Goal: Information Seeking & Learning: Learn about a topic

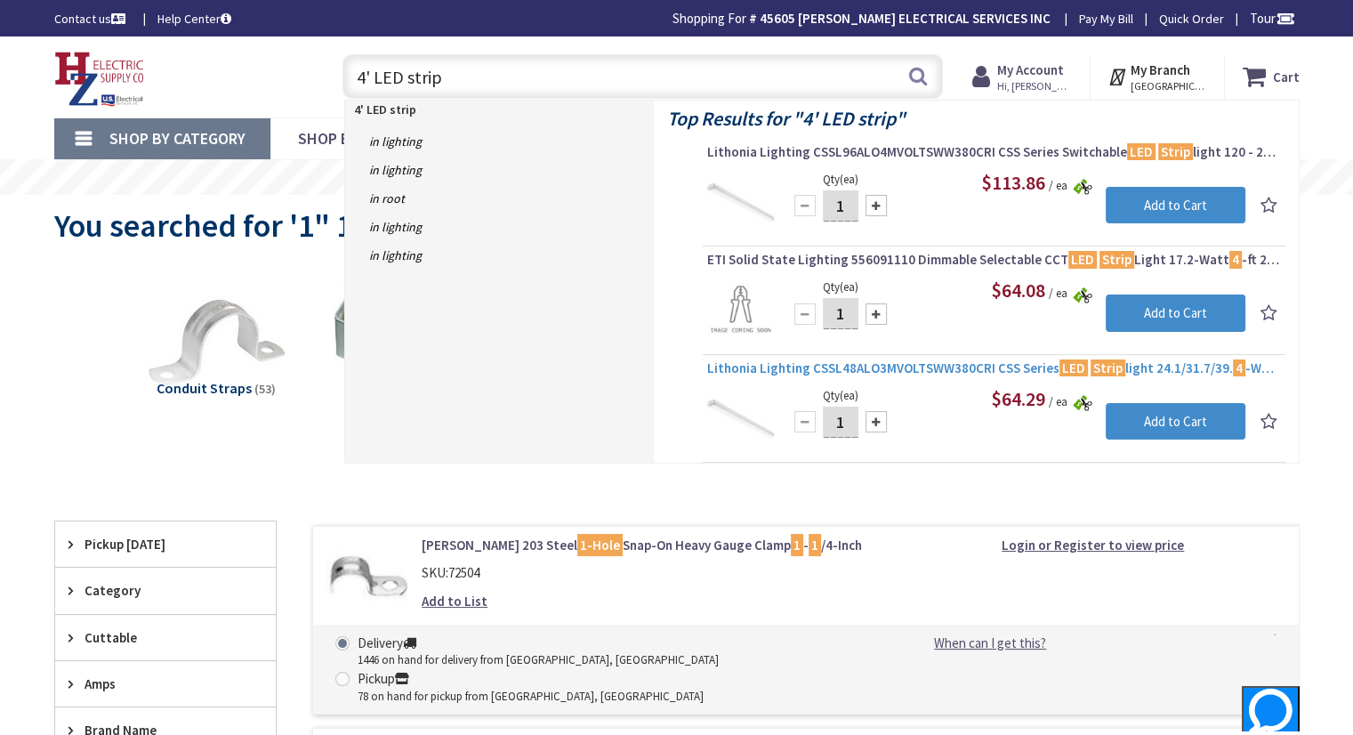
type input "4' LED strip"
click at [925, 368] on span "Lithonia Lighting CSSL48ALO3MVOLTSWW380CRI CSS Series LED Strip light 24.1/31.7…" at bounding box center [994, 368] width 574 height 18
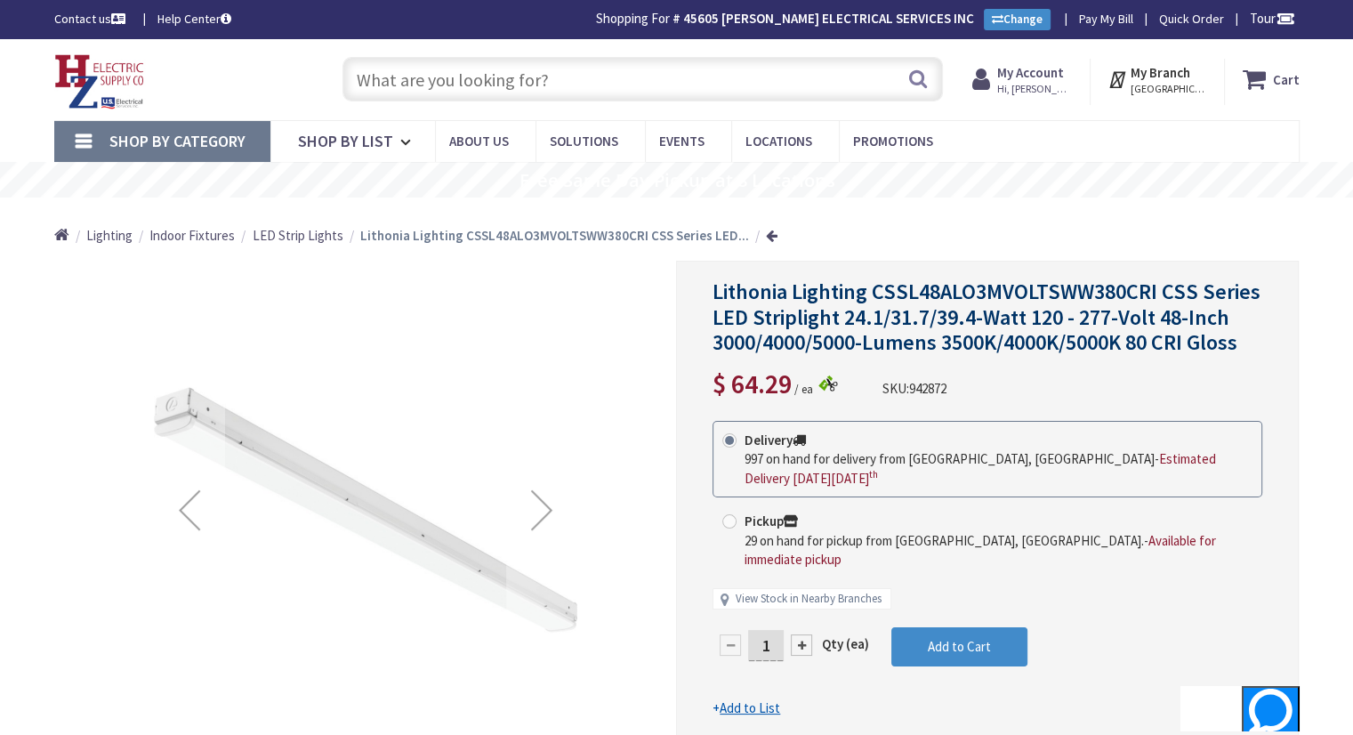
click at [552, 76] on input "text" at bounding box center [642, 79] width 600 height 44
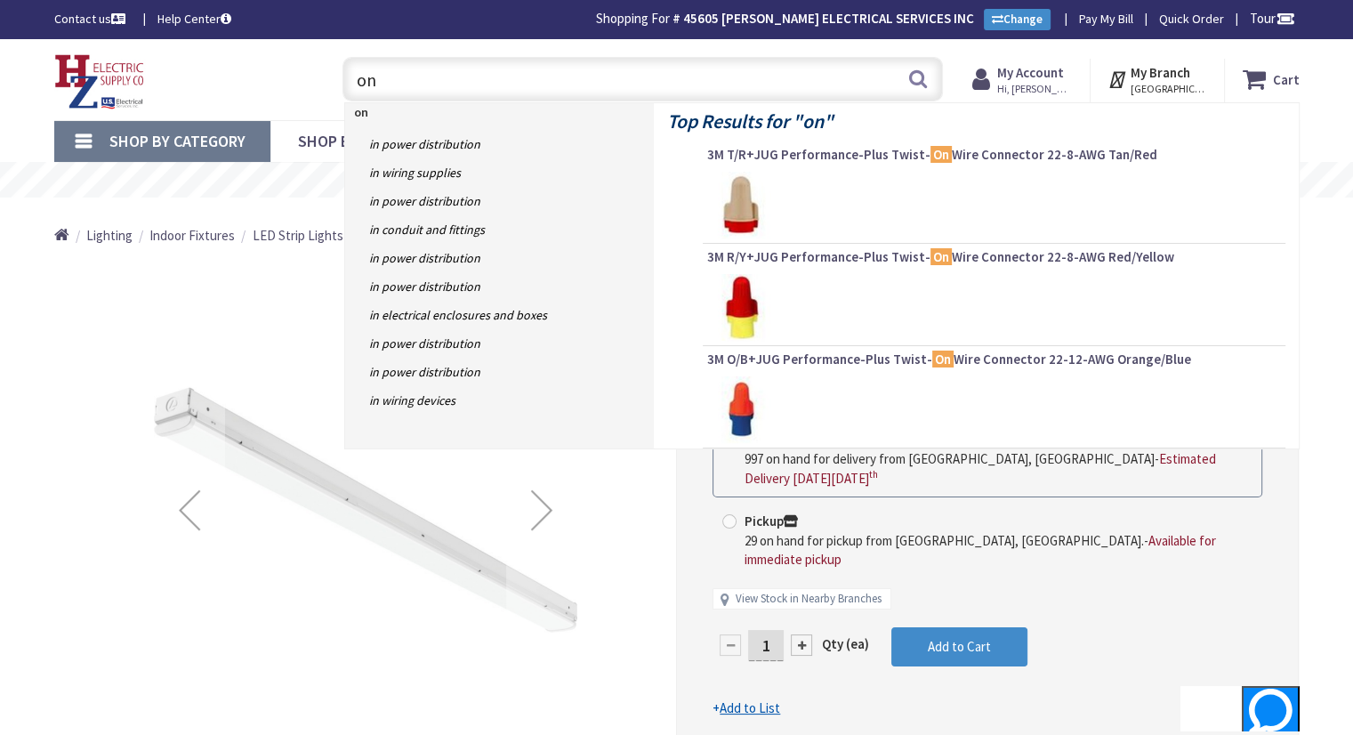
type input "o"
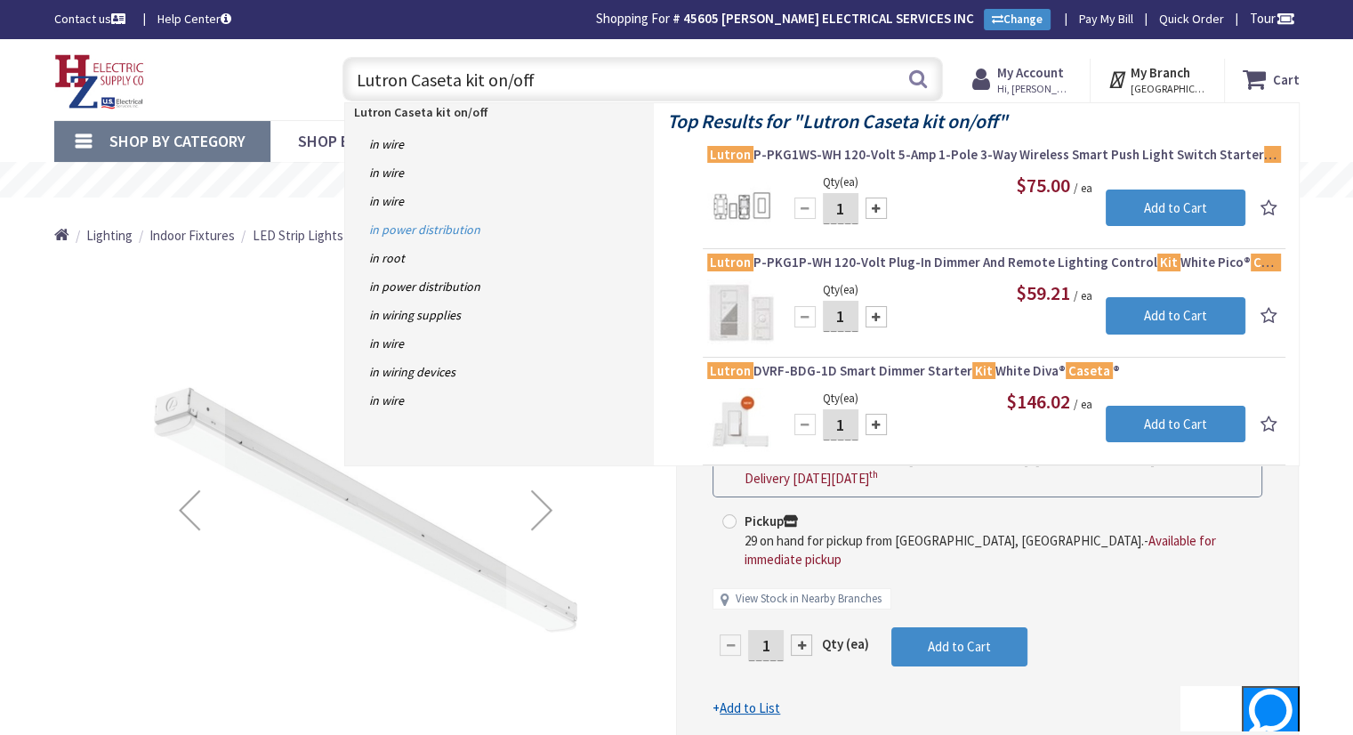
type input "Lutron Caseta kit on/off"
click at [434, 227] on link "in Power Distribution" at bounding box center [499, 229] width 309 height 28
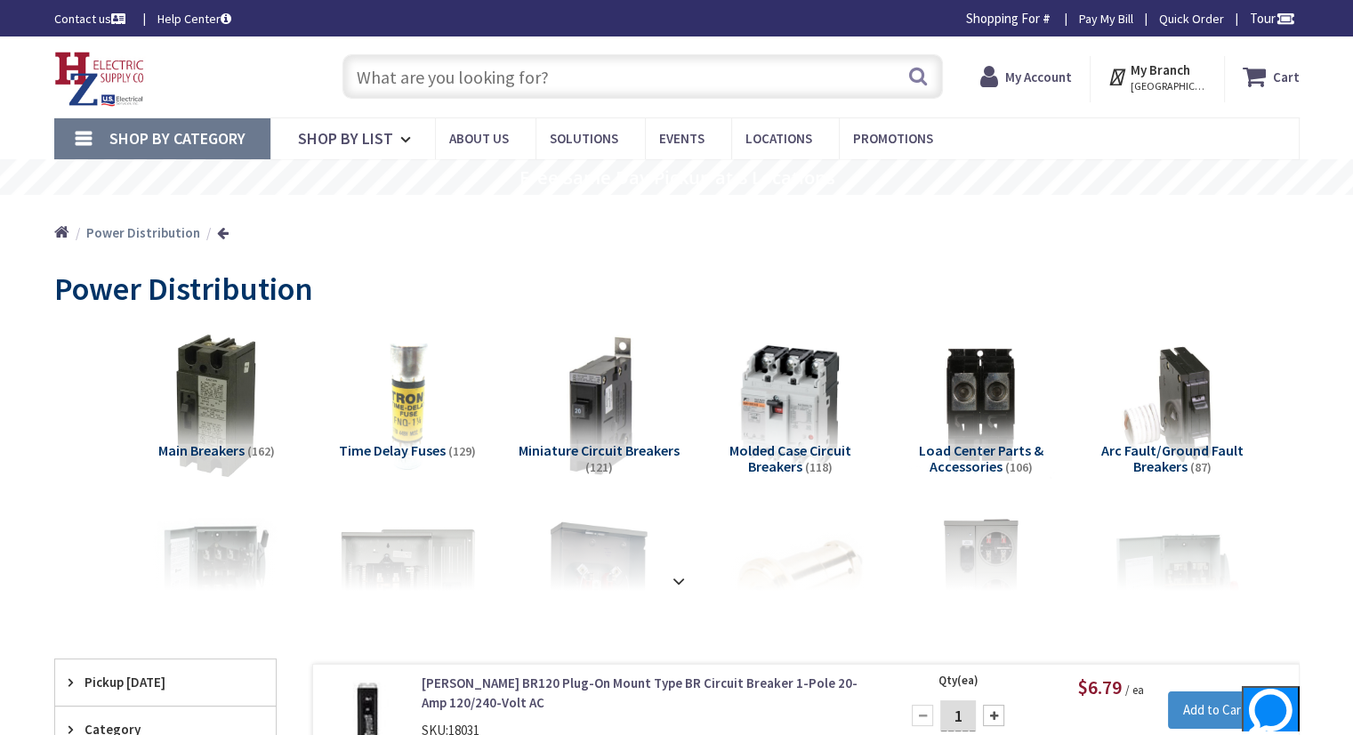
click at [86, 139] on link "Shop By Category" at bounding box center [162, 138] width 216 height 41
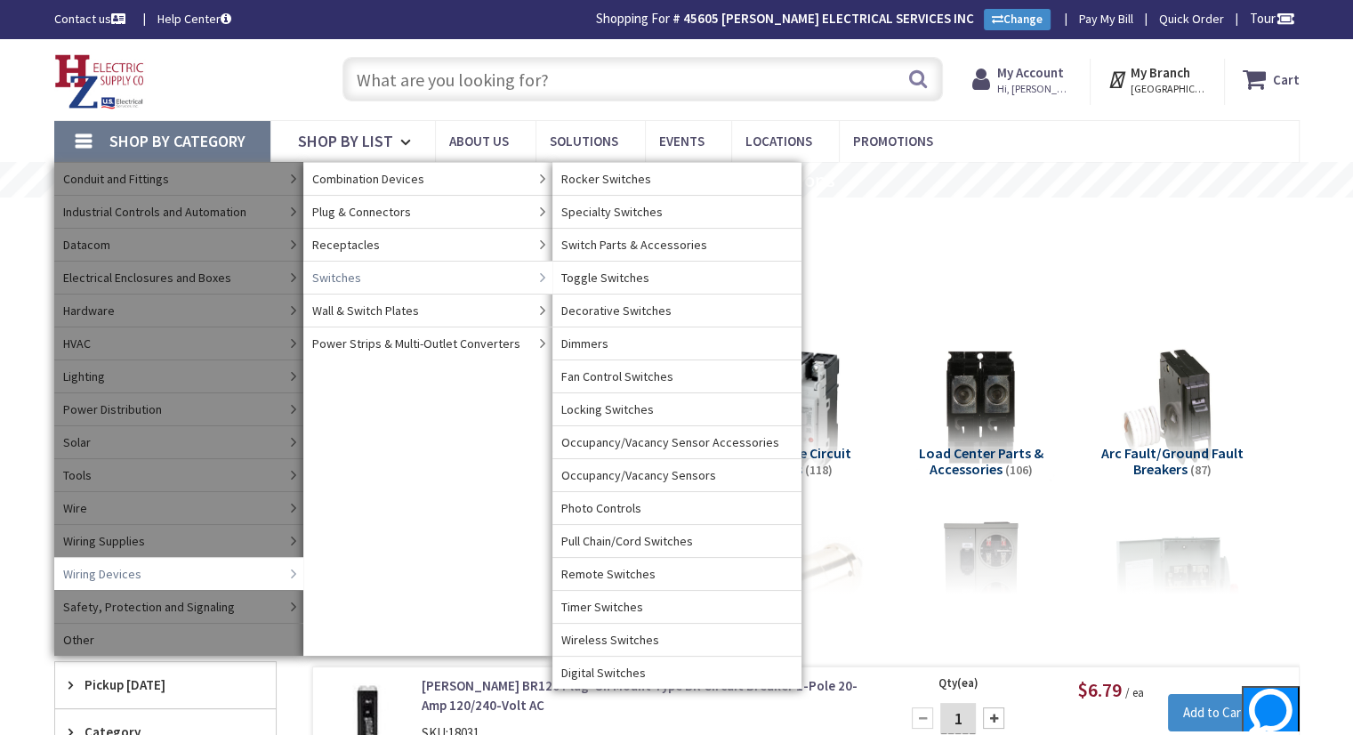
click at [342, 269] on span "Switches" at bounding box center [336, 278] width 49 height 18
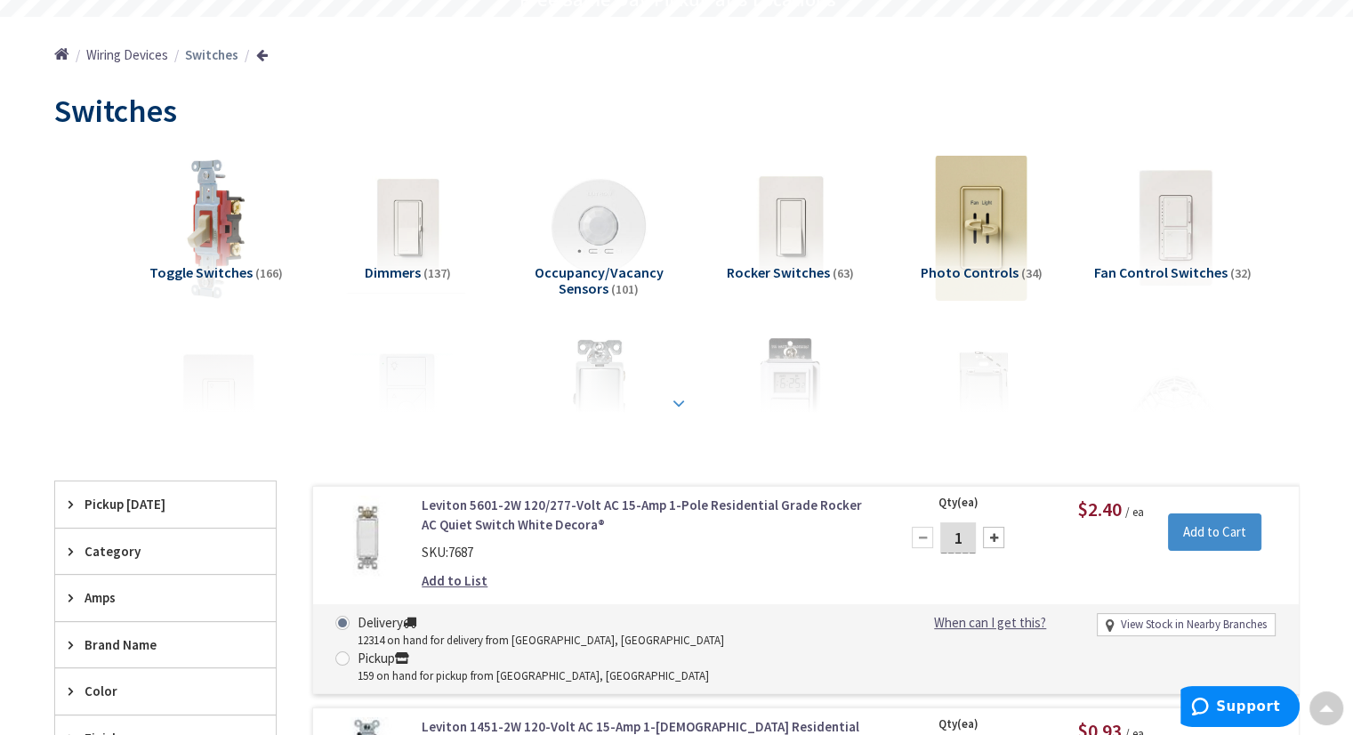
click at [680, 400] on strong at bounding box center [678, 403] width 21 height 20
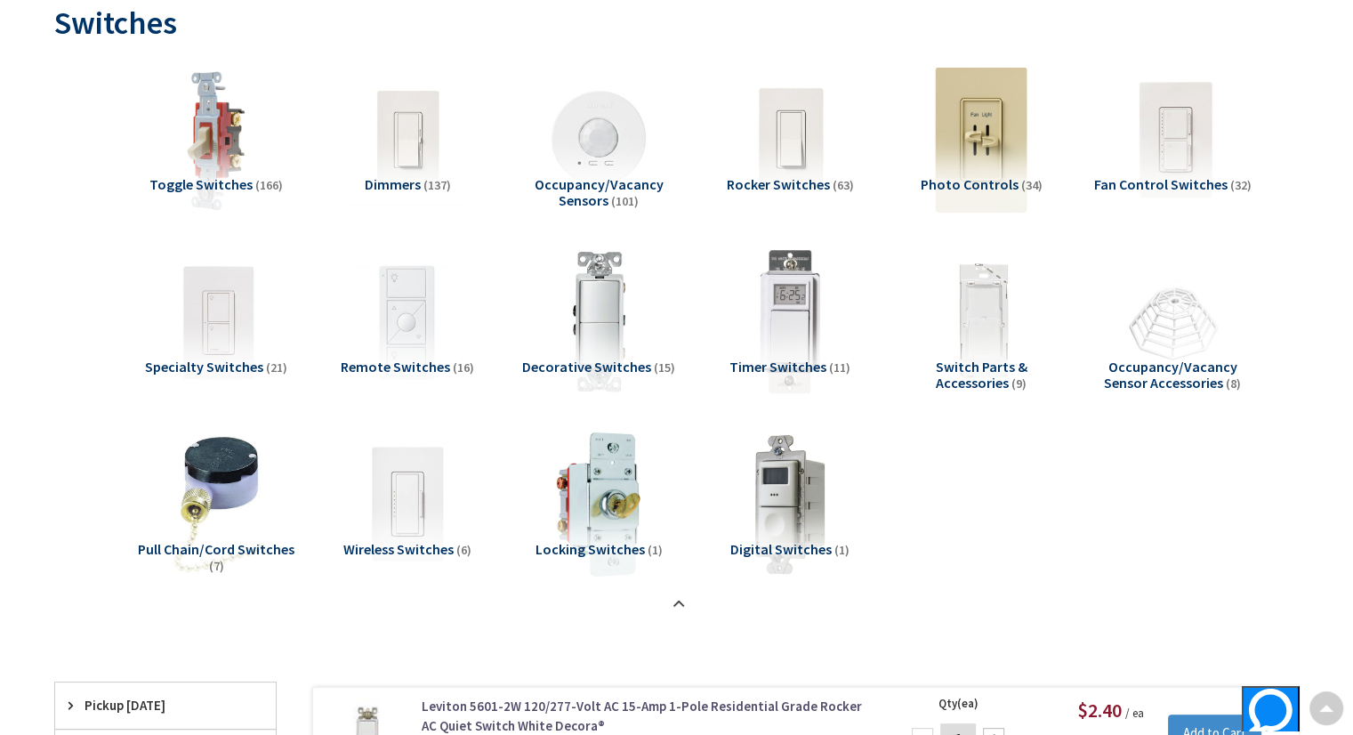
scroll to position [535, 0]
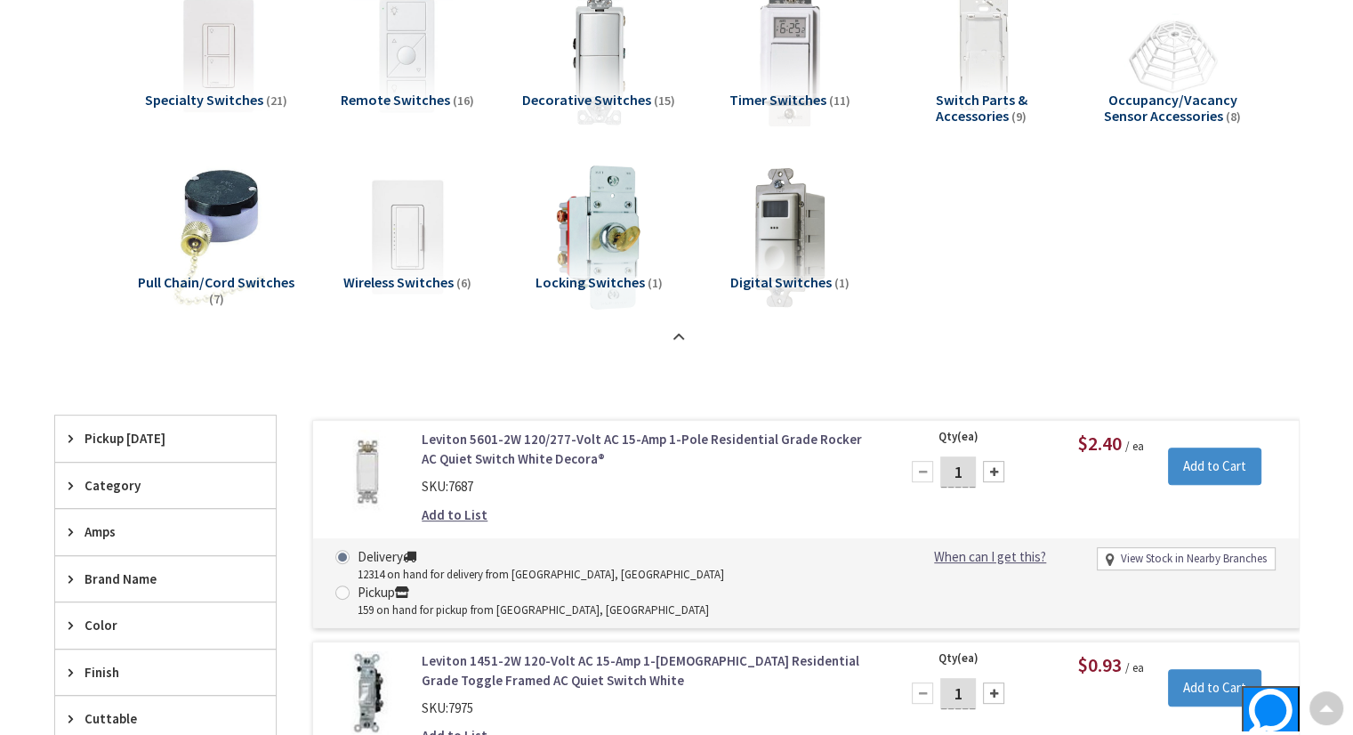
click at [68, 574] on icon at bounding box center [74, 578] width 13 height 13
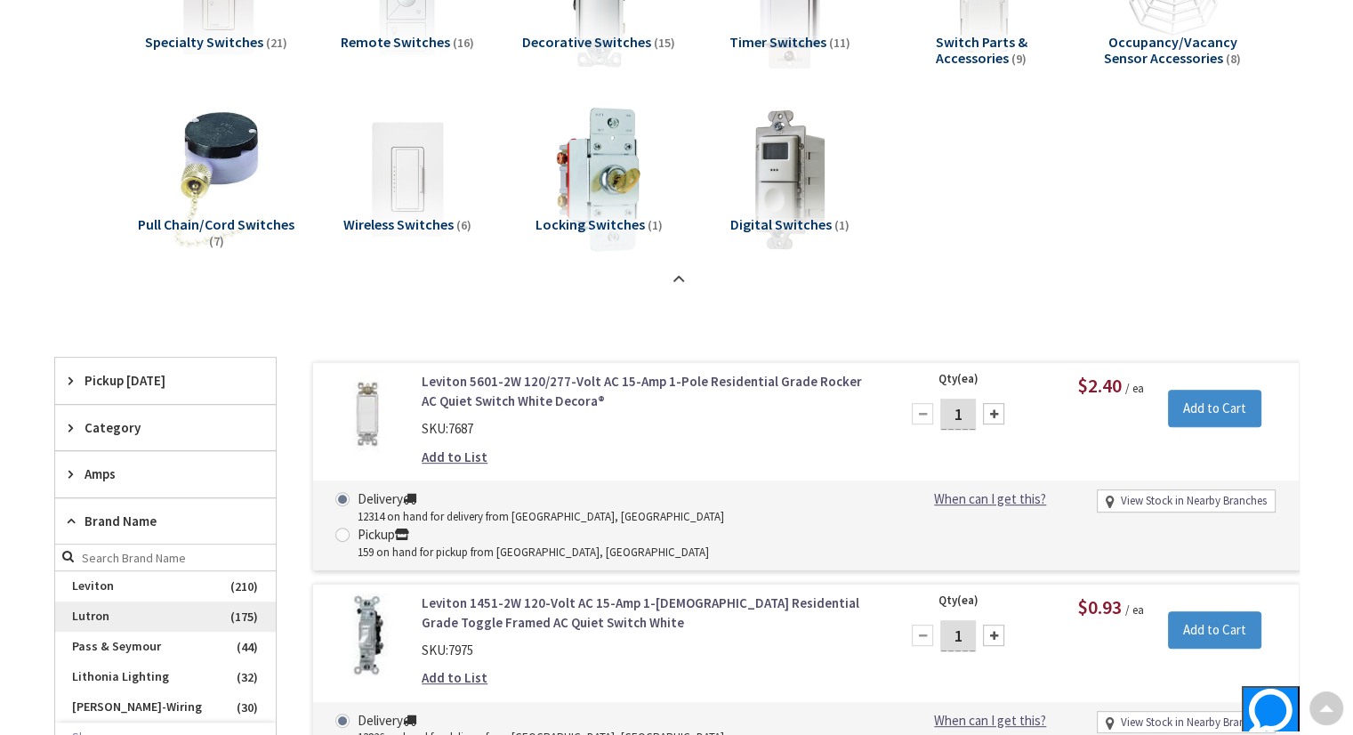
scroll to position [624, 0]
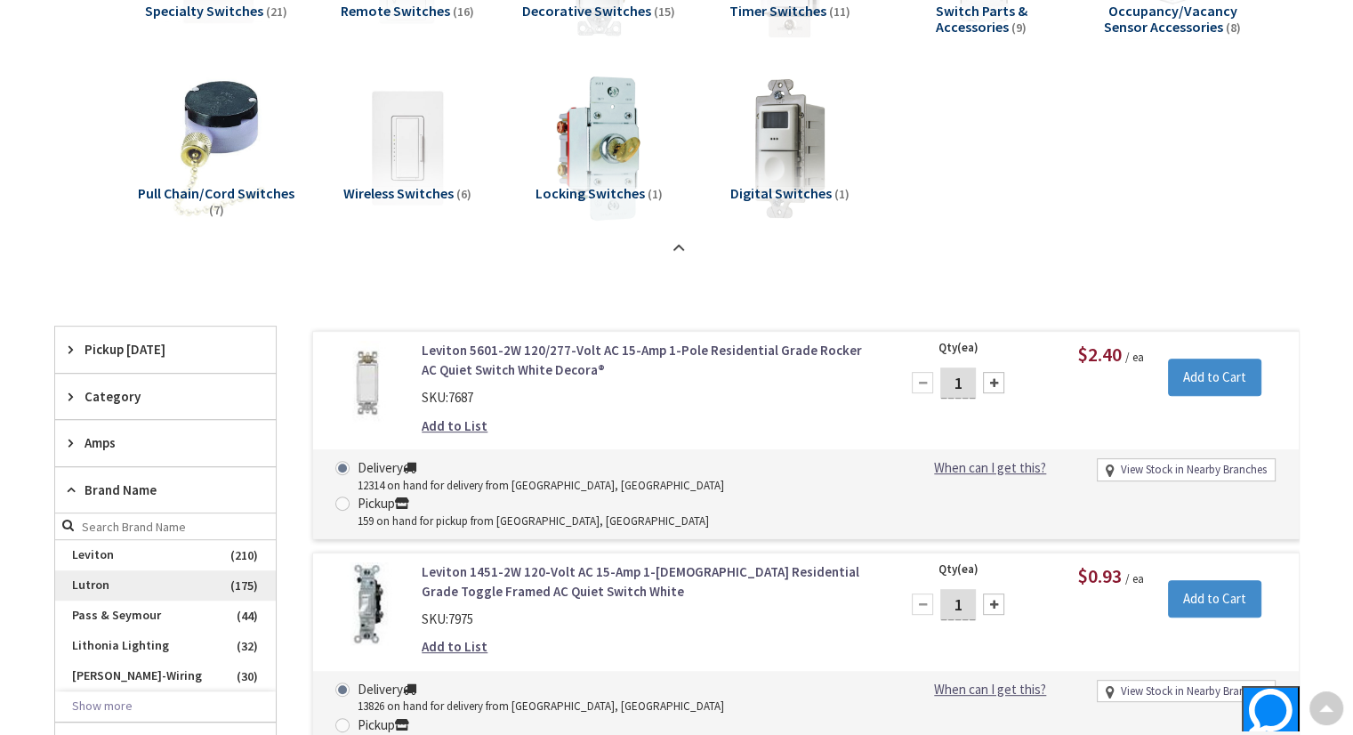
click at [94, 574] on span "Lutron" at bounding box center [165, 585] width 221 height 30
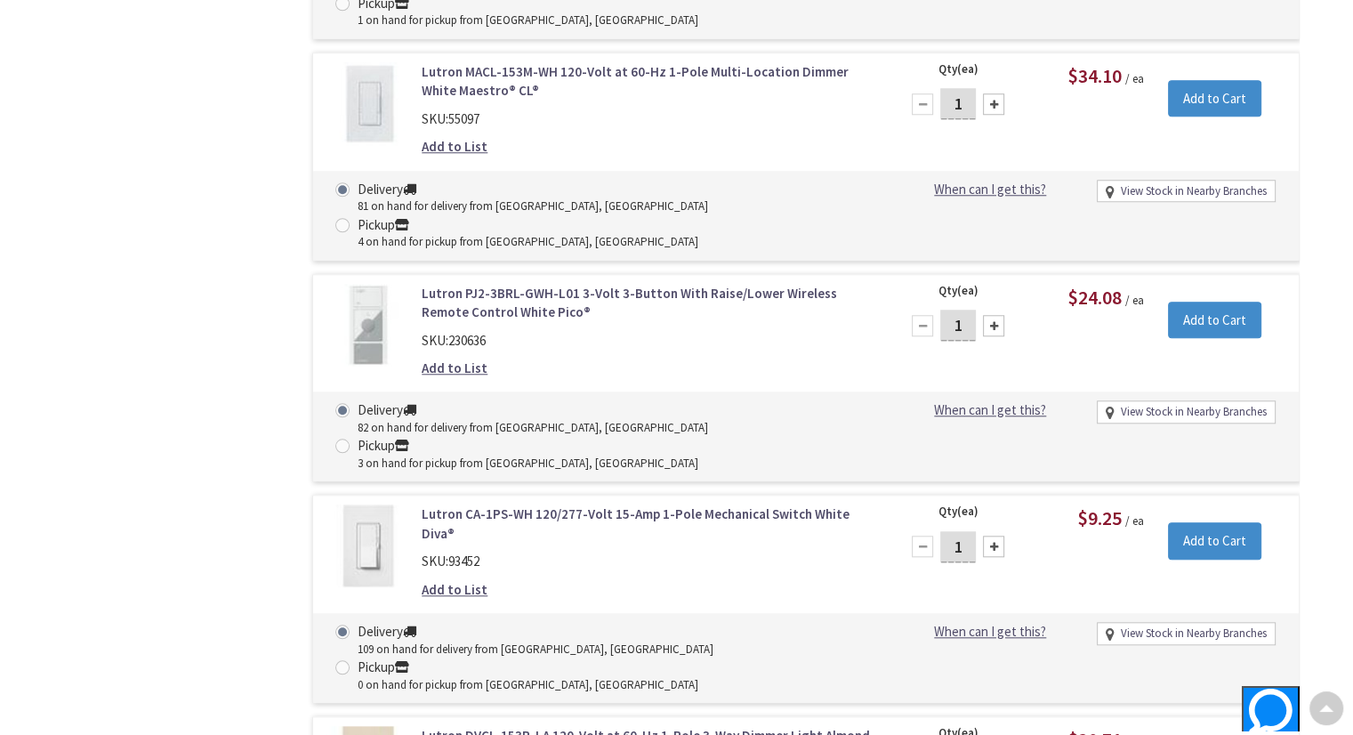
scroll to position [1069, 0]
